Goal: Information Seeking & Learning: Check status

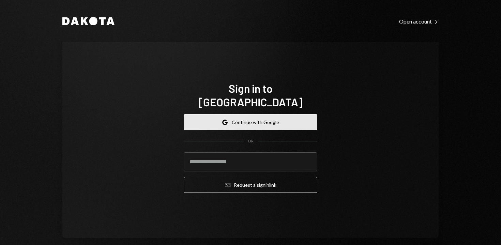
click at [210, 114] on button "Google Continue with Google" at bounding box center [251, 122] width 134 height 16
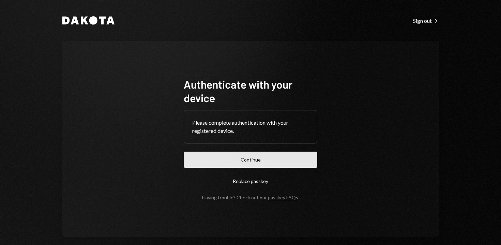
click at [248, 156] on button "Continue" at bounding box center [251, 160] width 134 height 16
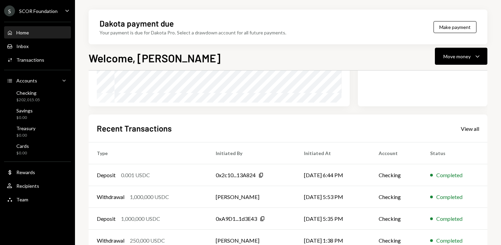
scroll to position [166, 0]
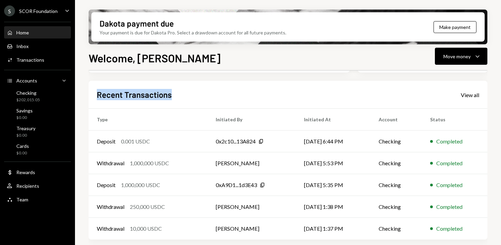
drag, startPoint x: 182, startPoint y: 97, endPoint x: 96, endPoint y: 89, distance: 86.3
click at [96, 89] on div "Recent Transactions View all Type Initiated By Initiated At Account Status Depo…" at bounding box center [288, 160] width 399 height 159
click at [95, 89] on div "Recent Transactions View all Type Initiated By Initiated At Account Status Depo…" at bounding box center [288, 160] width 399 height 159
drag, startPoint x: 95, startPoint y: 89, endPoint x: 245, endPoint y: 92, distance: 149.3
click at [242, 92] on div "Recent Transactions View all Type Initiated By Initiated At Account Status Depo…" at bounding box center [288, 160] width 399 height 159
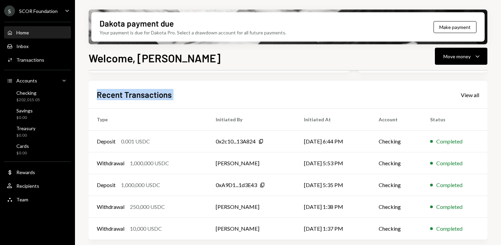
click at [245, 92] on div "Recent Transactions View all" at bounding box center [288, 94] width 382 height 11
drag, startPoint x: 245, startPoint y: 92, endPoint x: 91, endPoint y: 93, distance: 153.4
click at [92, 93] on div "Recent Transactions View all Type Initiated By Initiated At Account Status Depo…" at bounding box center [288, 160] width 399 height 159
click at [91, 93] on div "Recent Transactions View all Type Initiated By Initiated At Account Status Depo…" at bounding box center [288, 160] width 399 height 159
drag, startPoint x: 91, startPoint y: 93, endPoint x: 209, endPoint y: 95, distance: 117.6
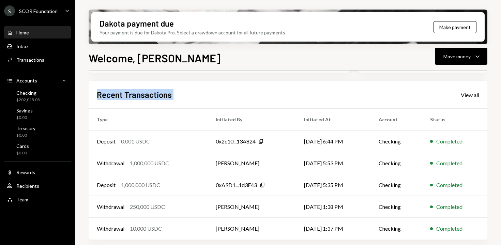
click at [209, 95] on div "Recent Transactions View all Type Initiated By Initiated At Account Status Depo…" at bounding box center [288, 160] width 399 height 159
click at [209, 95] on div "Recent Transactions View all" at bounding box center [288, 94] width 382 height 11
drag, startPoint x: 209, startPoint y: 95, endPoint x: 91, endPoint y: 87, distance: 118.6
click at [91, 87] on div "Recent Transactions View all Type Initiated By Initiated At Account Status Depo…" at bounding box center [288, 160] width 399 height 159
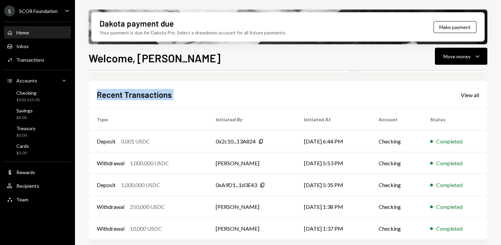
drag, startPoint x: 91, startPoint y: 87, endPoint x: 212, endPoint y: 96, distance: 121.4
click at [210, 96] on div "Recent Transactions View all Type Initiated By Initiated At Account Status Depo…" at bounding box center [288, 160] width 399 height 159
click at [212, 96] on div "Recent Transactions View all" at bounding box center [288, 94] width 382 height 11
drag, startPoint x: 193, startPoint y: 96, endPoint x: 116, endPoint y: 93, distance: 77.4
click at [116, 93] on div "Recent Transactions View all" at bounding box center [288, 94] width 382 height 11
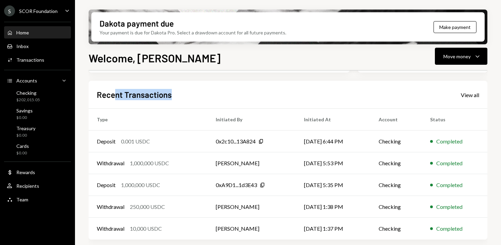
click at [116, 93] on h2 "Recent Transactions" at bounding box center [134, 94] width 75 height 11
drag, startPoint x: 81, startPoint y: 91, endPoint x: 238, endPoint y: 92, distance: 157.1
click at [234, 92] on div "Dakota payment due Your payment is due for Dakota Pro. Select a drawdown accoun…" at bounding box center [288, 122] width 426 height 245
click at [238, 92] on div "Recent Transactions View all" at bounding box center [288, 94] width 382 height 11
drag, startPoint x: 238, startPoint y: 92, endPoint x: 84, endPoint y: 94, distance: 154.4
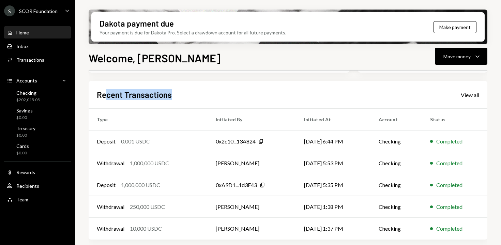
click at [84, 94] on div "Dakota payment due Your payment is due for Dakota Pro. Select a drawdown accoun…" at bounding box center [288, 122] width 426 height 245
click at [186, 164] on div "Withdrawal 1,000,000 USDC" at bounding box center [148, 163] width 103 height 8
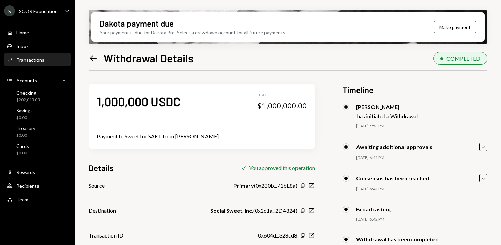
scroll to position [55, 0]
